Goal: Ask a question

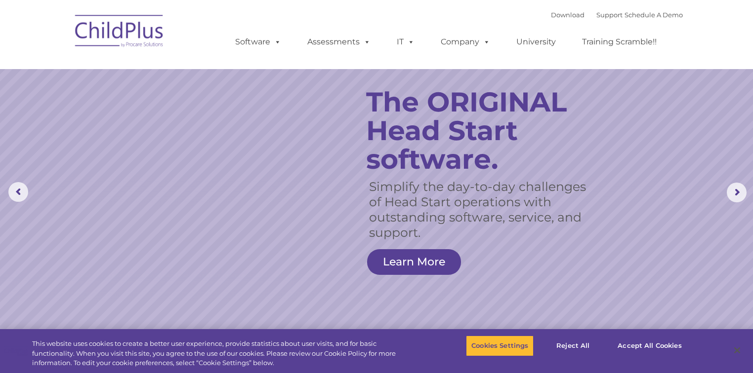
select select "MEDIUM"
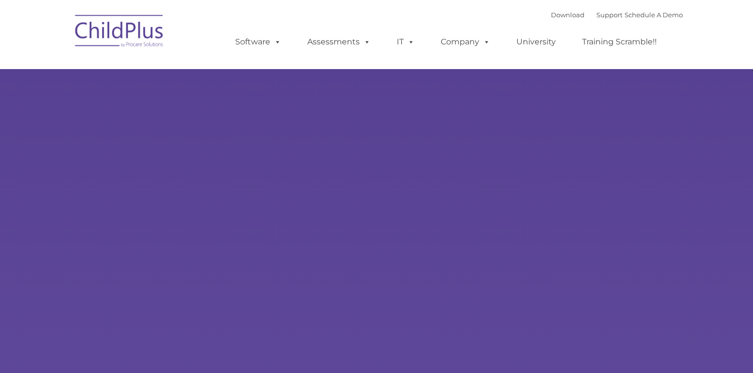
type input ""
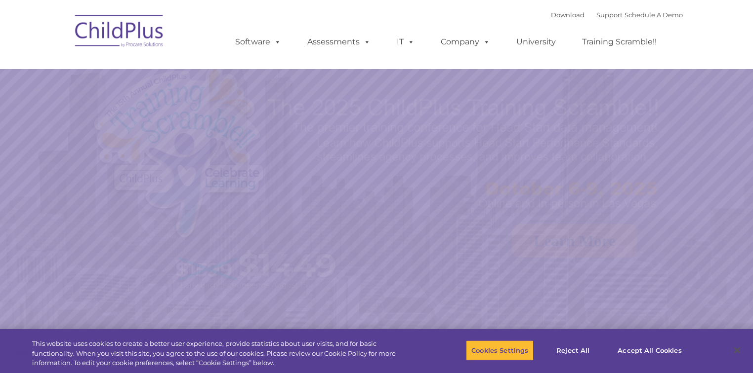
select select "MEDIUM"
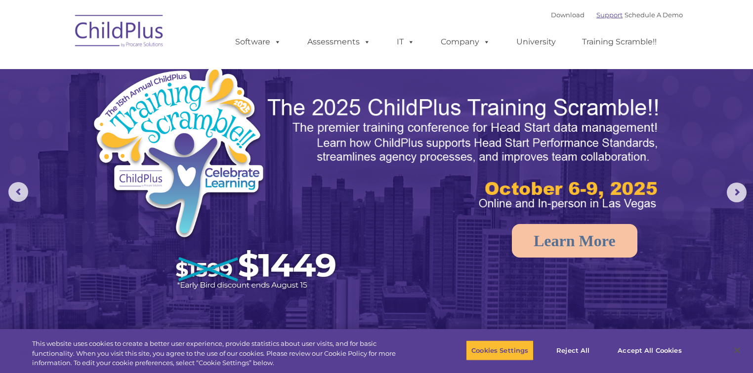
click at [596, 16] on link "Support" at bounding box center [609, 15] width 26 height 8
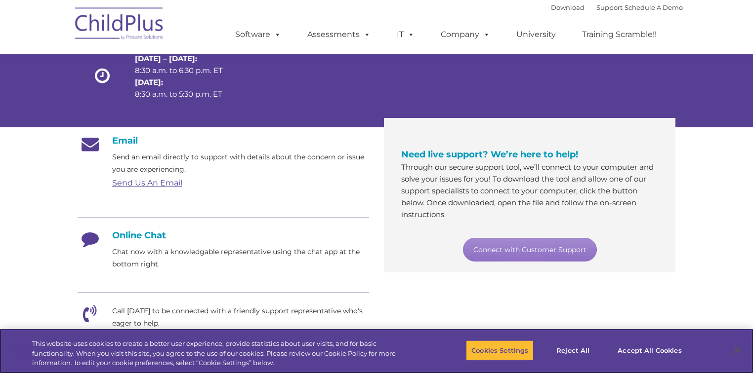
scroll to position [40, 0]
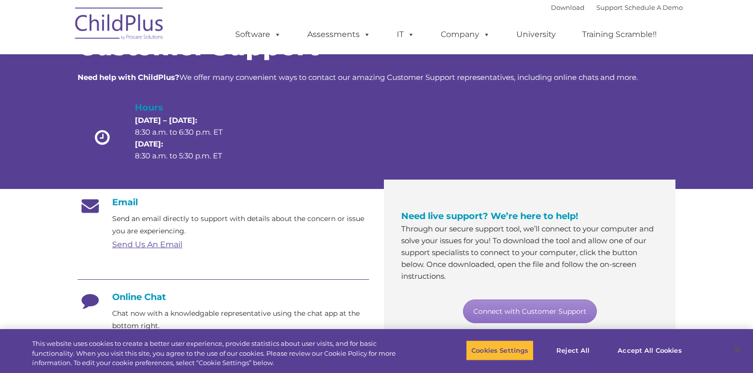
click at [516, 299] on div "Need live support? We’re here to help! Through our secure support tool, we’ll c…" at bounding box center [529, 266] width 257 height 114
click at [513, 307] on link "Connect with Customer Support" at bounding box center [530, 312] width 134 height 24
